Goal: Information Seeking & Learning: Learn about a topic

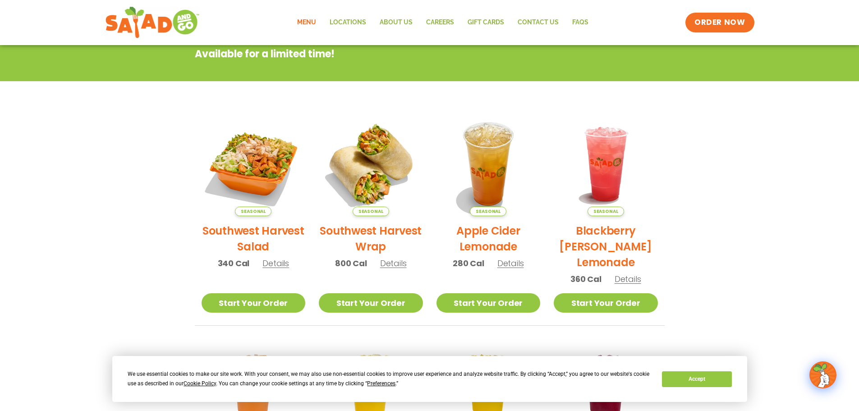
scroll to position [180, 0]
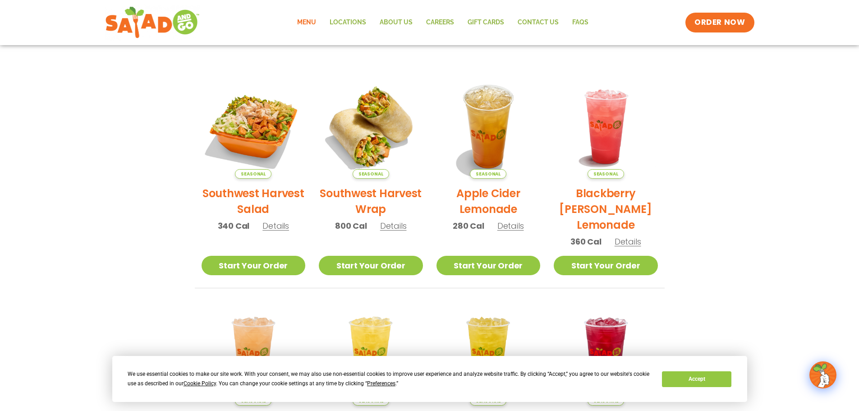
click at [605, 211] on h2 "Blackberry [PERSON_NAME] Lemonade" at bounding box center [606, 208] width 104 height 47
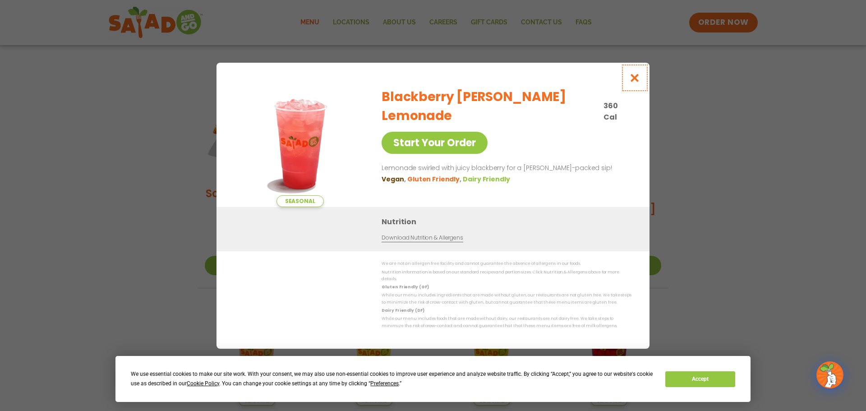
click at [636, 81] on icon "Close modal" at bounding box center [634, 77] width 11 height 9
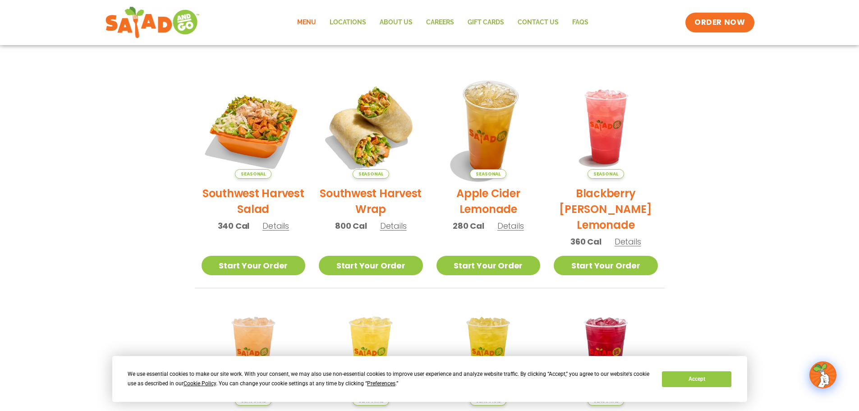
click at [472, 116] on img at bounding box center [488, 126] width 122 height 122
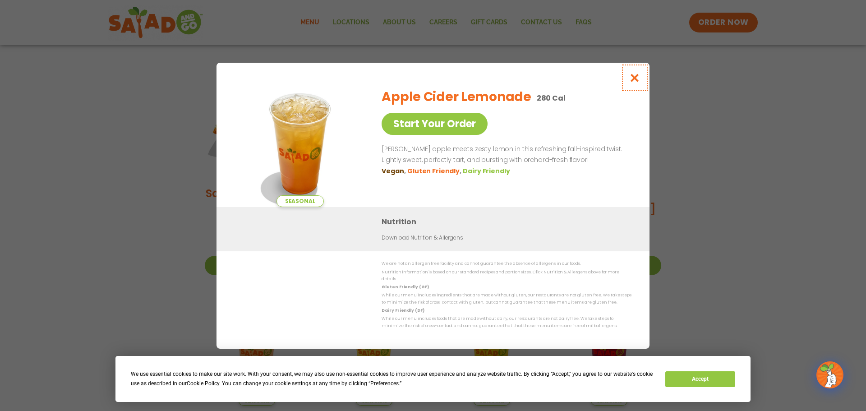
click at [635, 78] on icon "Close modal" at bounding box center [634, 77] width 11 height 9
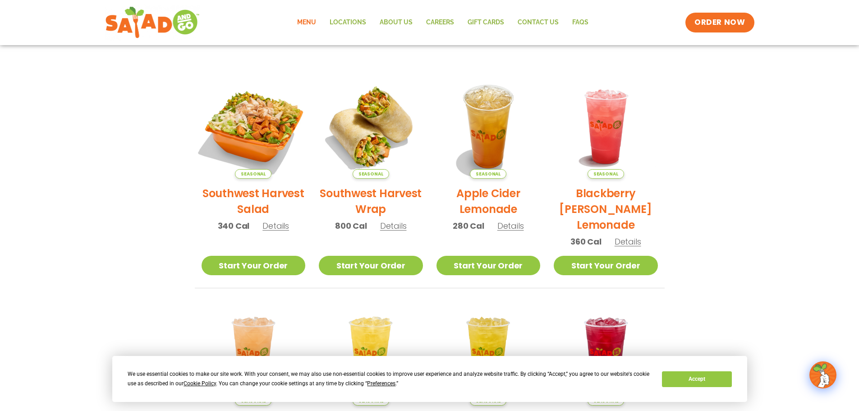
click at [272, 108] on img at bounding box center [253, 126] width 122 height 122
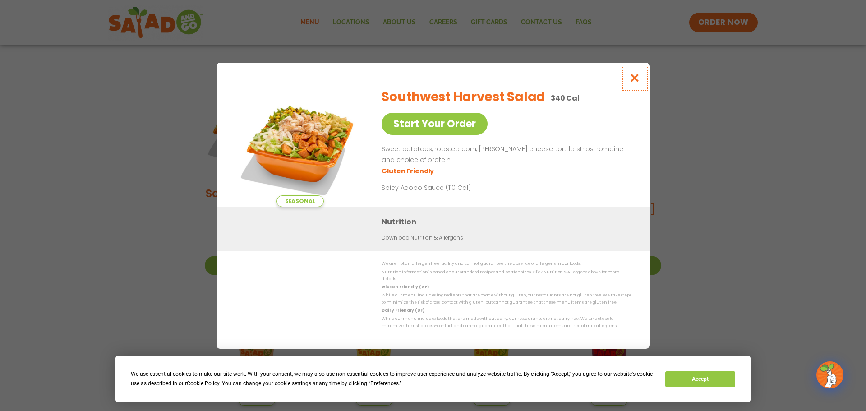
click at [635, 83] on icon "Close modal" at bounding box center [634, 77] width 11 height 9
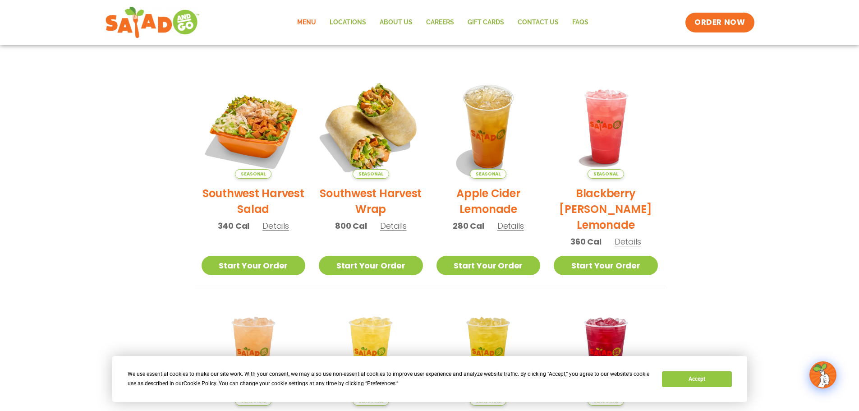
click at [365, 141] on img at bounding box center [371, 126] width 122 height 122
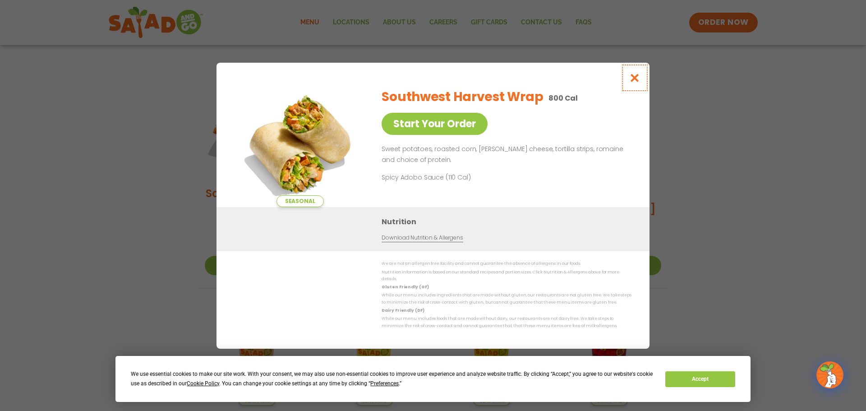
click at [633, 83] on icon "Close modal" at bounding box center [634, 77] width 11 height 9
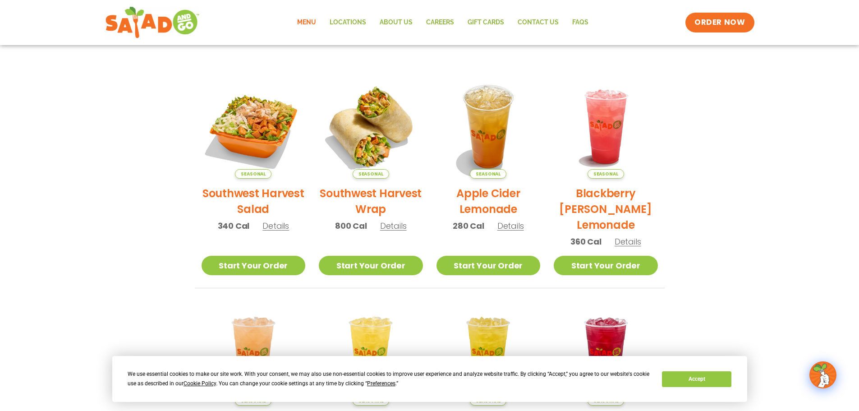
click at [353, 176] on p "Seasonal" at bounding box center [371, 174] width 104 height 10
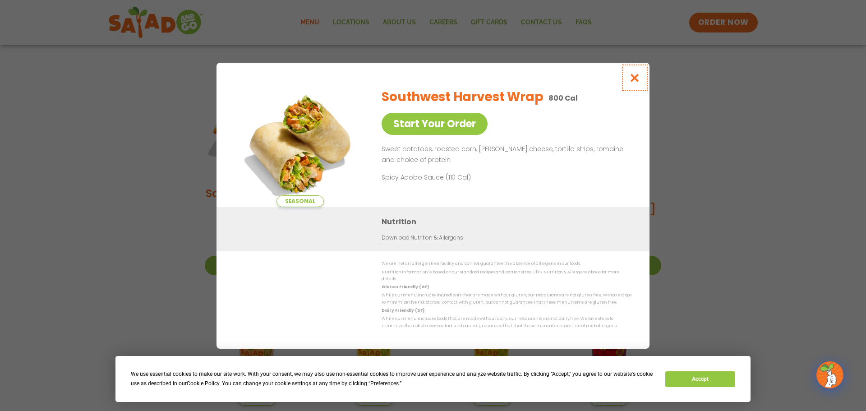
click at [637, 78] on icon "Close modal" at bounding box center [634, 77] width 11 height 9
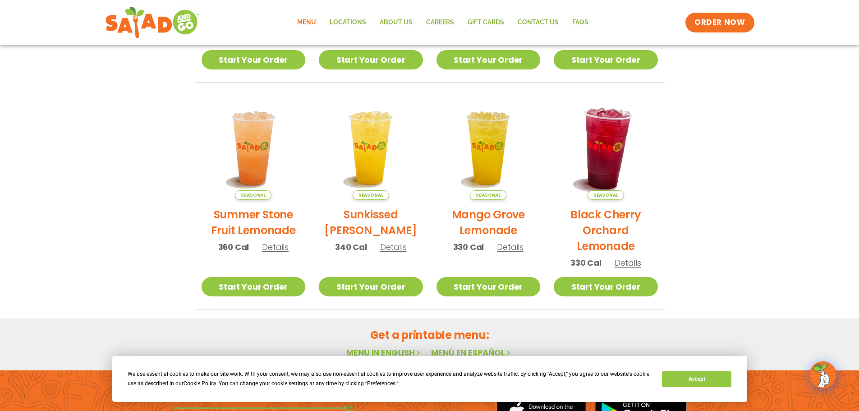
scroll to position [406, 0]
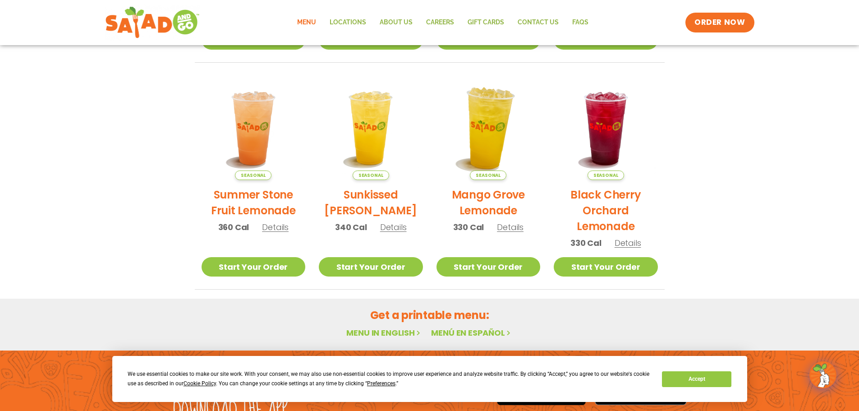
click at [496, 141] on img at bounding box center [488, 128] width 122 height 122
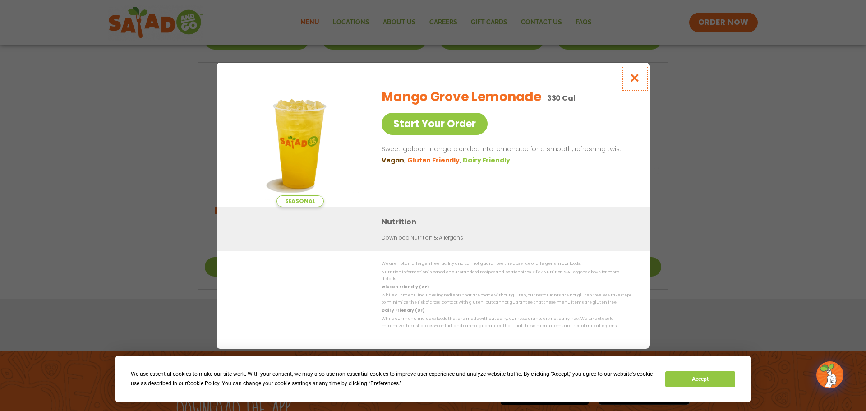
click at [634, 83] on icon "Close modal" at bounding box center [634, 77] width 11 height 9
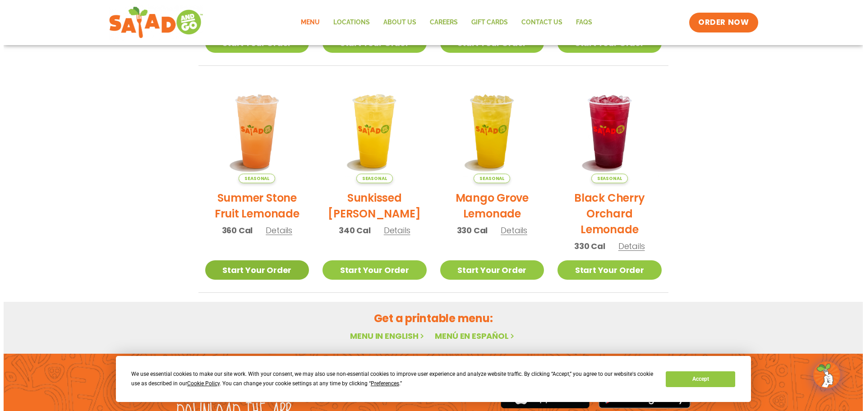
scroll to position [393, 0]
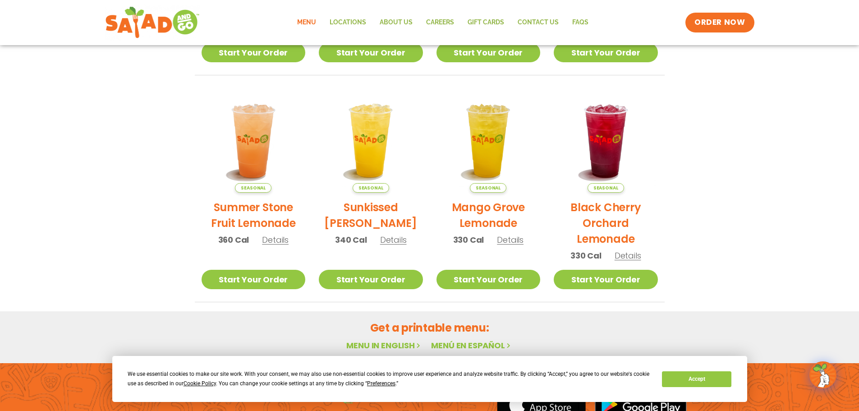
click at [244, 207] on h2 "Summer Stone Fruit Lemonade" at bounding box center [254, 215] width 104 height 32
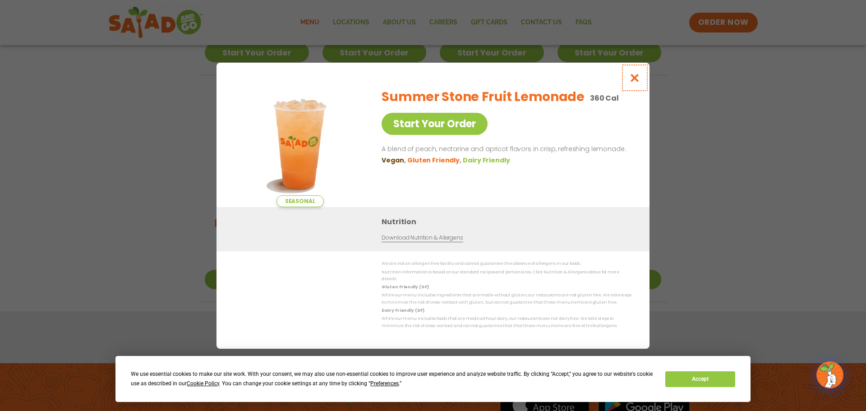
click at [635, 83] on icon "Close modal" at bounding box center [634, 77] width 11 height 9
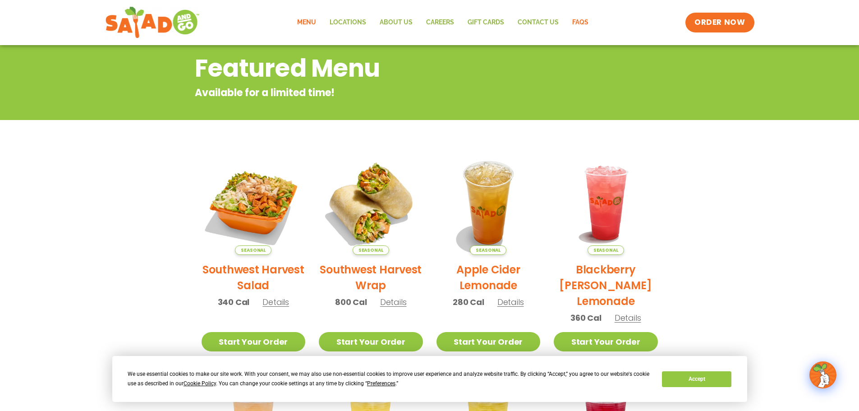
scroll to position [271, 0]
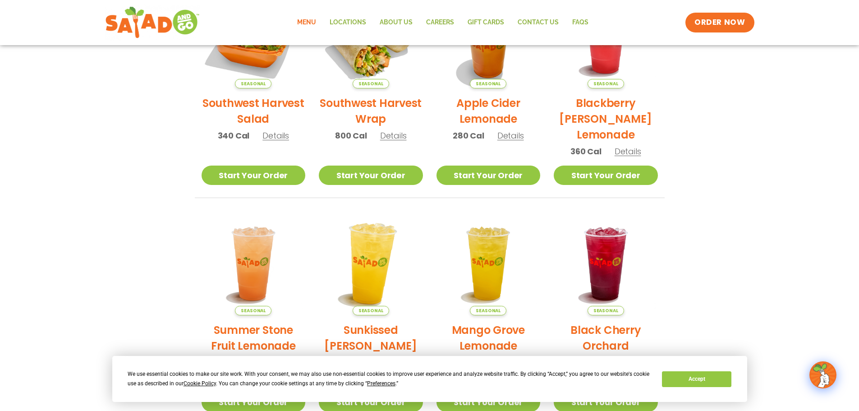
click at [362, 265] on img at bounding box center [371, 263] width 122 height 122
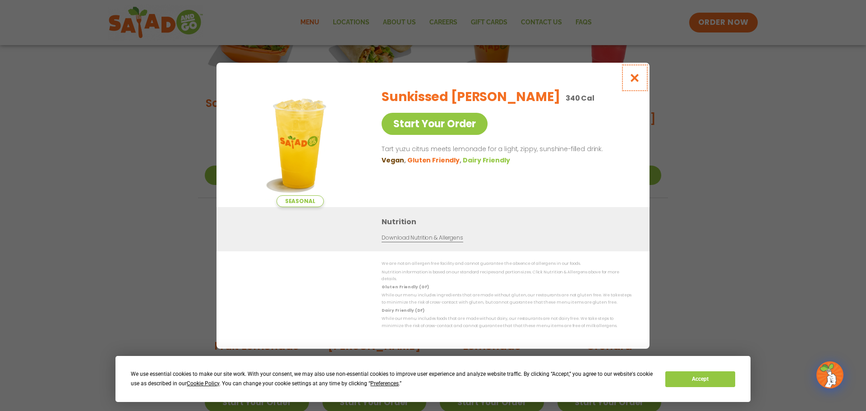
click at [634, 81] on icon "Close modal" at bounding box center [634, 77] width 11 height 9
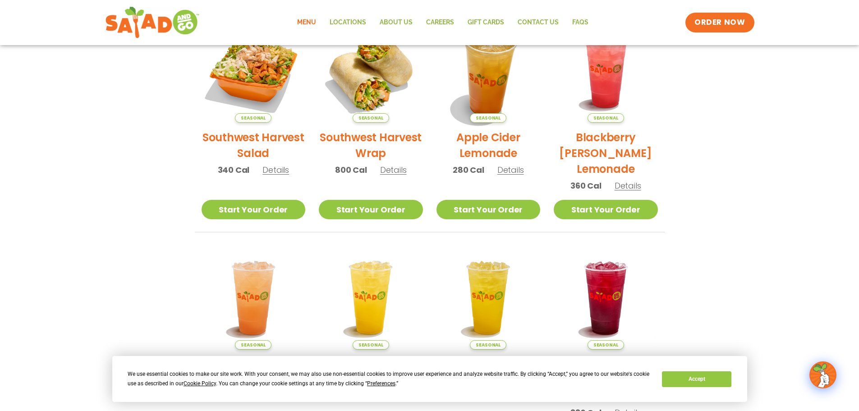
scroll to position [180, 0]
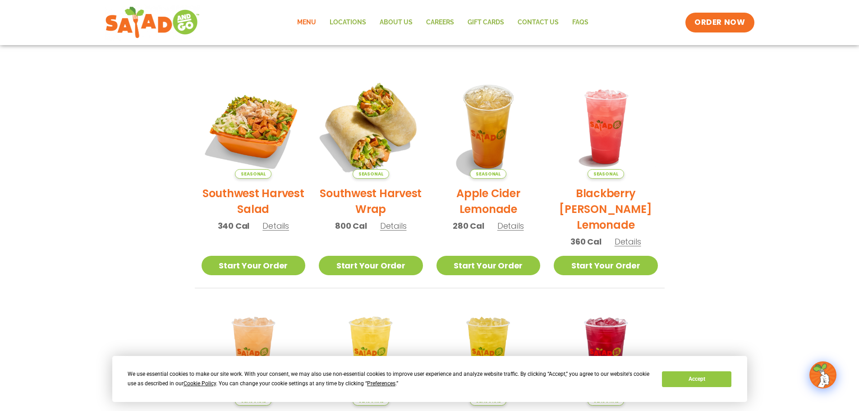
click at [378, 122] on img at bounding box center [371, 126] width 122 height 122
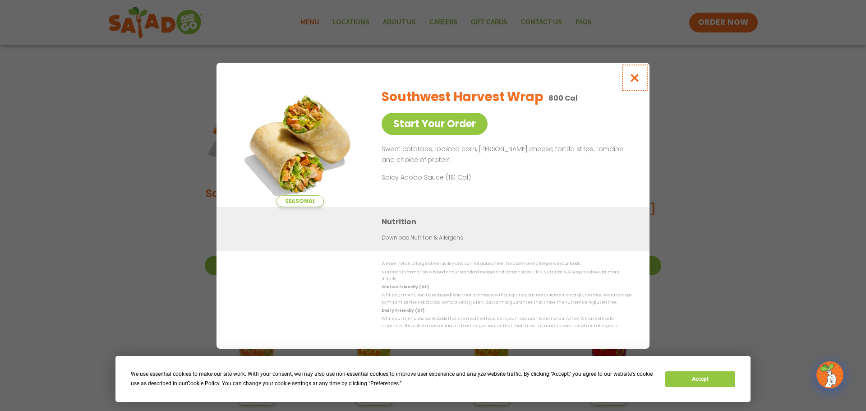
click at [637, 82] on icon "Close modal" at bounding box center [634, 77] width 11 height 9
